Goal: Task Accomplishment & Management: Use online tool/utility

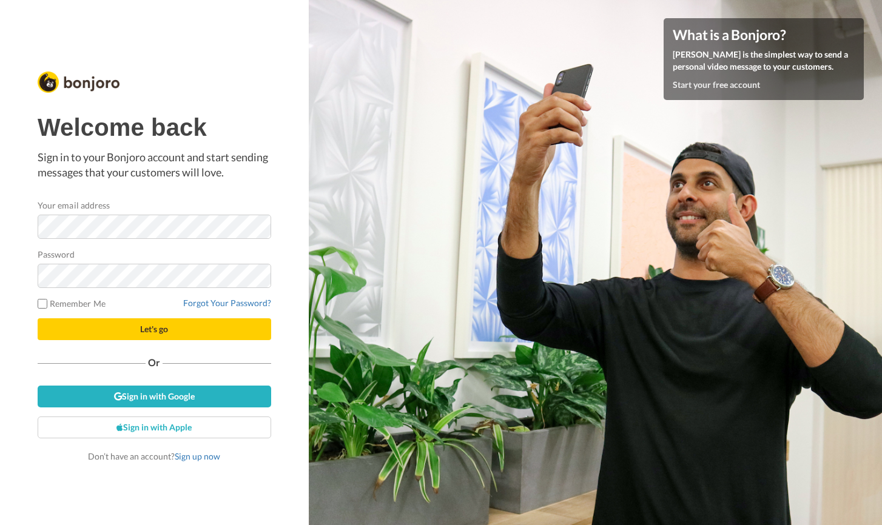
click at [175, 329] on button "Let's go" at bounding box center [154, 329] width 233 height 22
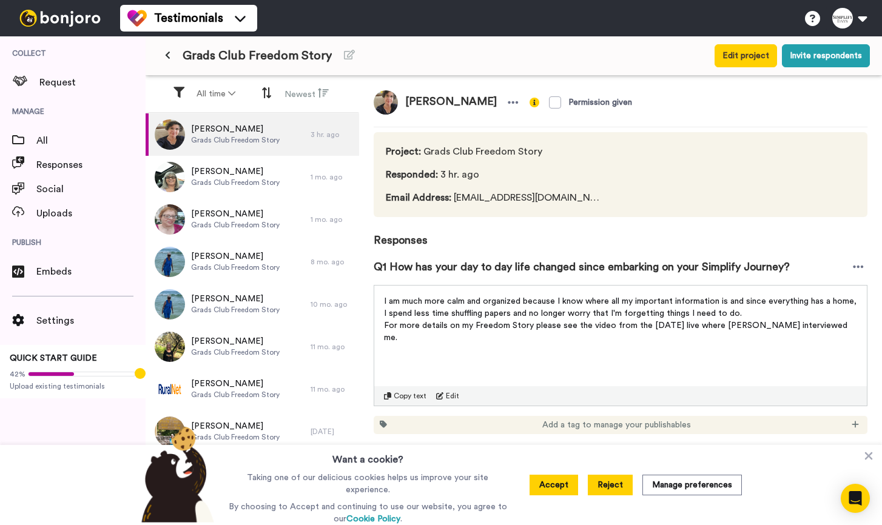
click at [603, 484] on button "Reject" at bounding box center [610, 485] width 45 height 21
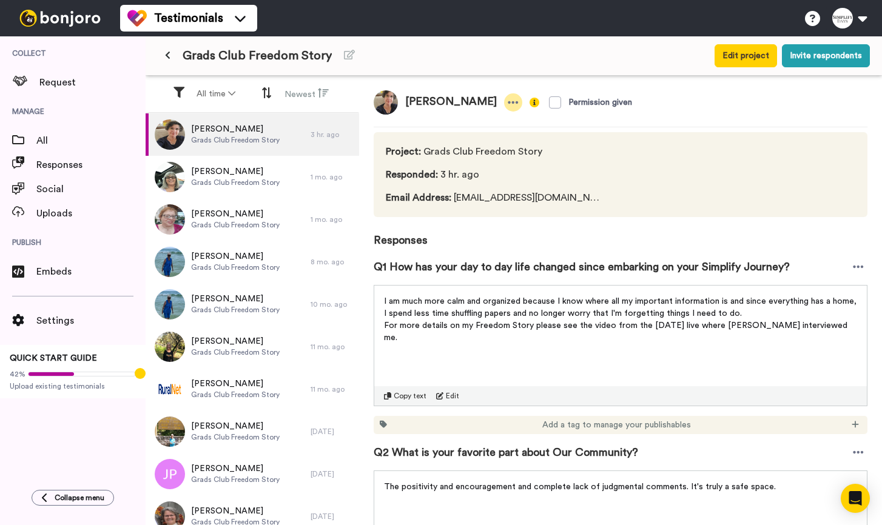
click at [508, 102] on icon at bounding box center [513, 102] width 11 height 12
click at [859, 267] on icon at bounding box center [858, 267] width 11 height 12
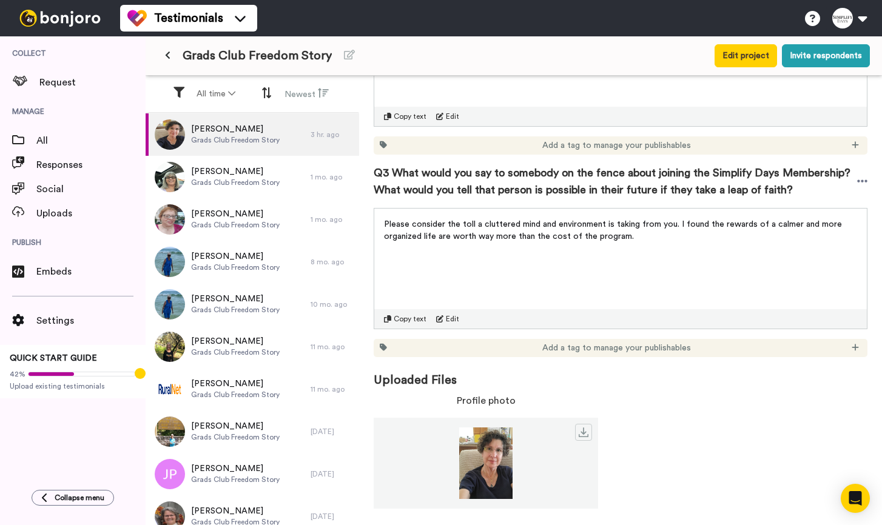
scroll to position [482, 0]
click at [583, 434] on icon at bounding box center [583, 432] width 10 height 10
click at [215, 137] on span "Grads Club Freedom Story" at bounding box center [235, 140] width 89 height 10
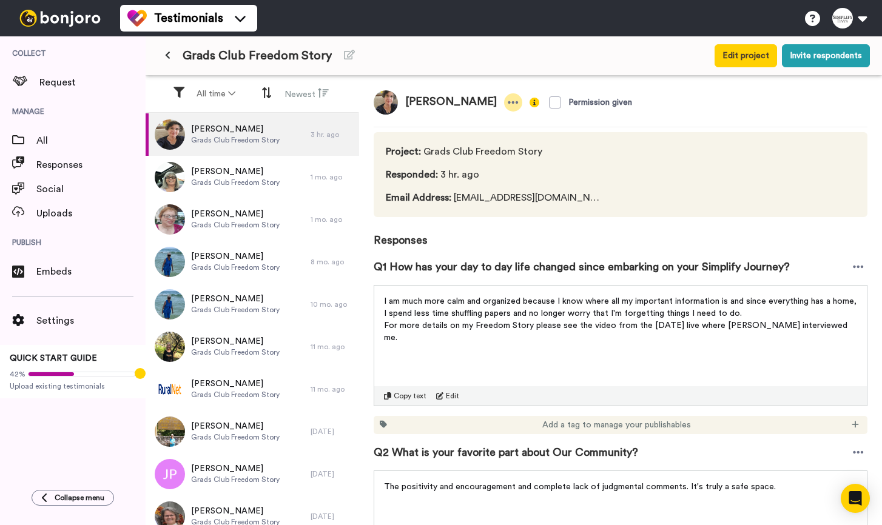
click at [508, 104] on icon at bounding box center [513, 102] width 10 height 2
click at [508, 104] on icon at bounding box center [513, 102] width 11 height 12
click at [319, 138] on div "3 hr. ago" at bounding box center [331, 135] width 42 height 10
click at [856, 503] on icon "Open Intercom Messenger" at bounding box center [855, 499] width 14 height 16
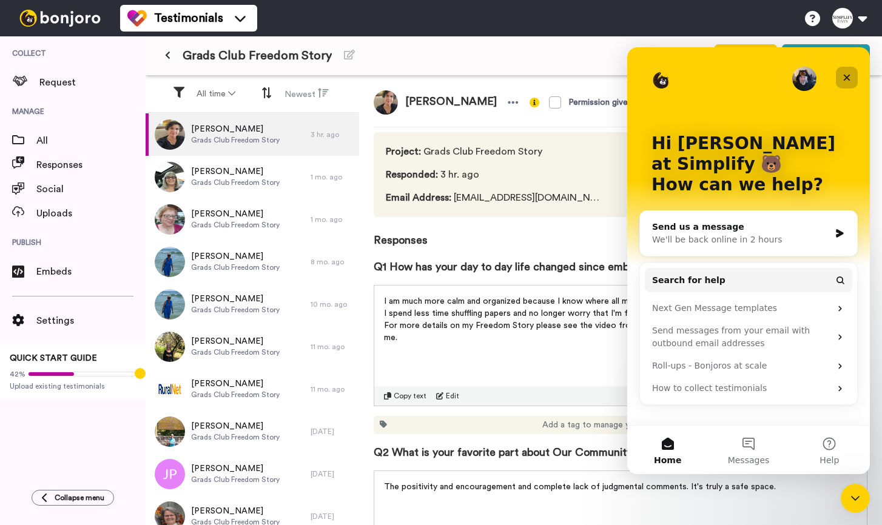
click at [848, 81] on icon "Close" at bounding box center [847, 78] width 10 height 10
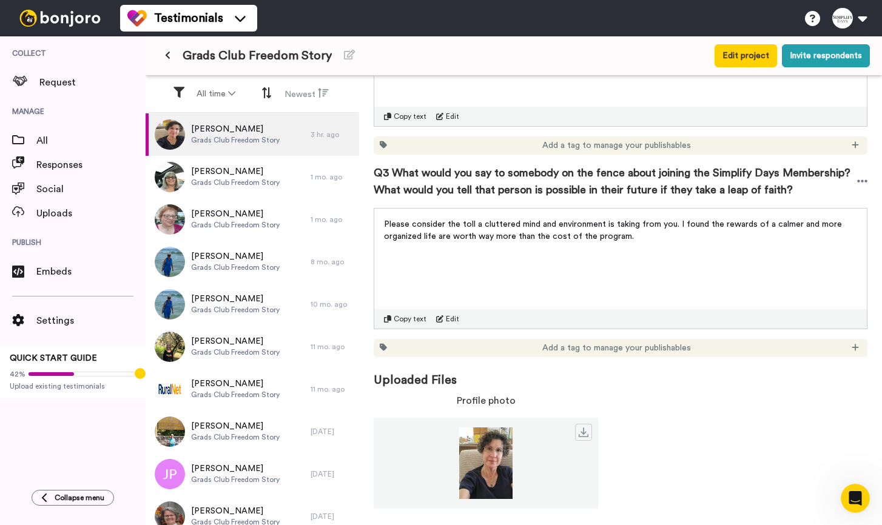
scroll to position [482, 0]
